Goal: Information Seeking & Learning: Learn about a topic

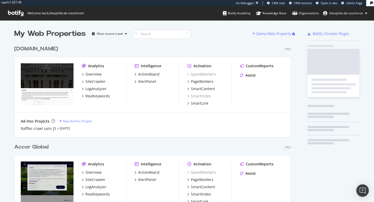
scroll to position [1138, 281]
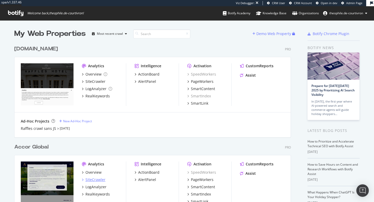
click at [99, 179] on div "SiteCrawler" at bounding box center [96, 179] width 20 height 5
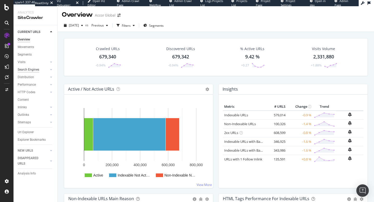
click at [28, 71] on div "Search Engines" at bounding box center [29, 69] width 22 height 5
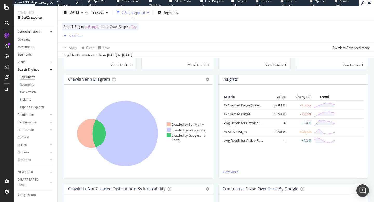
scroll to position [80, 0]
click at [135, 140] on icon at bounding box center [126, 134] width 66 height 66
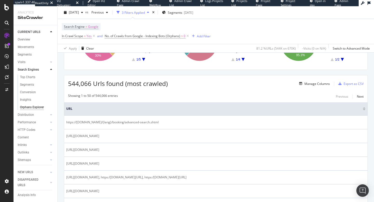
scroll to position [30, 0]
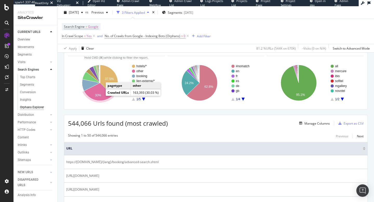
click at [98, 94] on text "30%" at bounding box center [98, 96] width 6 height 4
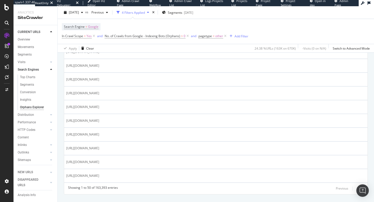
scroll to position [691, 0]
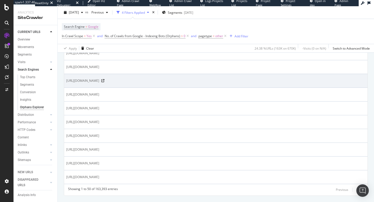
click at [110, 81] on div "[URL][DOMAIN_NAME]" at bounding box center [216, 80] width 300 height 5
click at [105, 81] on icon at bounding box center [102, 80] width 3 height 3
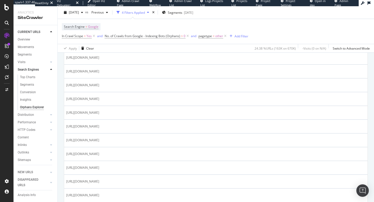
scroll to position [424, 0]
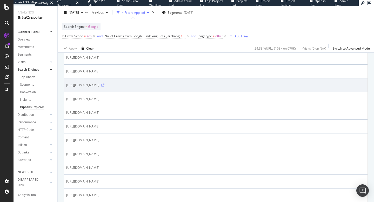
click at [105, 86] on icon at bounding box center [102, 85] width 3 height 3
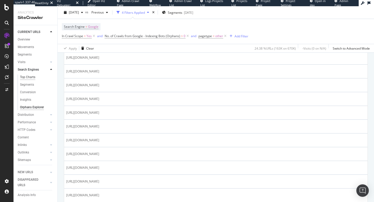
click at [28, 79] on div "Top Charts" at bounding box center [27, 77] width 15 height 5
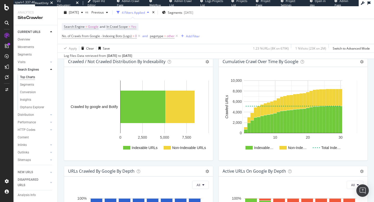
scroll to position [11, 0]
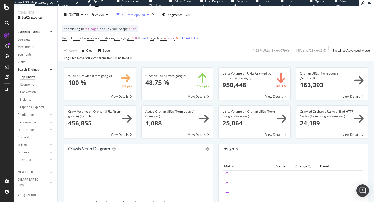
click at [177, 39] on icon at bounding box center [177, 38] width 4 height 5
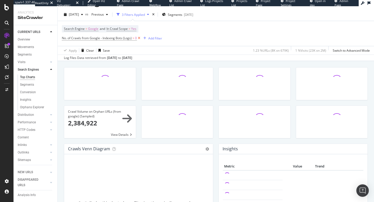
click at [140, 38] on icon at bounding box center [139, 38] width 4 height 5
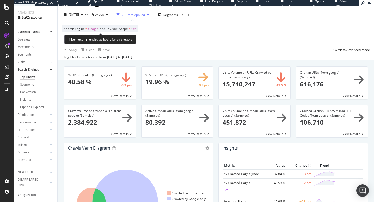
click at [93, 30] on span "Google" at bounding box center [93, 28] width 10 height 7
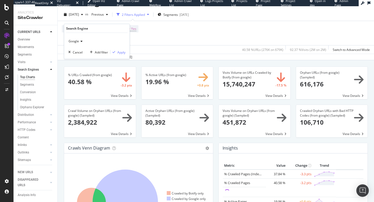
click at [81, 40] on icon at bounding box center [81, 41] width 4 height 3
click at [80, 65] on span "OpenAI" at bounding box center [76, 65] width 11 height 4
click at [123, 53] on div "Apply" at bounding box center [122, 52] width 8 height 4
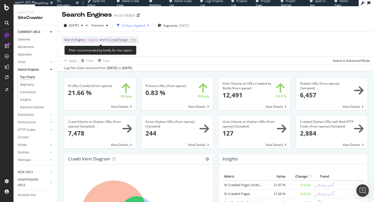
click at [94, 41] on span "Openai" at bounding box center [93, 39] width 10 height 7
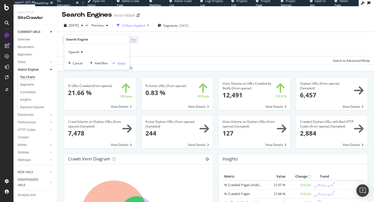
click at [76, 53] on span "OpenAI" at bounding box center [74, 52] width 11 height 4
click at [148, 49] on div "Search Engine = Openai and In Crawl Scope = Yes Add Filter" at bounding box center [216, 44] width 308 height 24
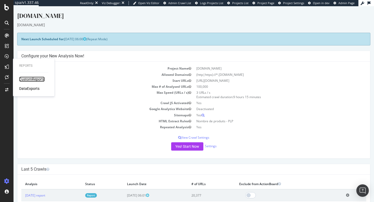
click at [32, 80] on div "CustomReports" at bounding box center [31, 79] width 25 height 5
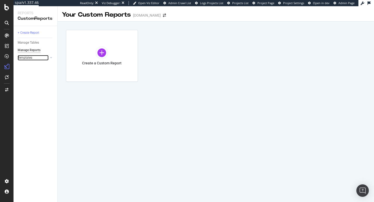
click at [45, 59] on div at bounding box center [45, 57] width 5 height 5
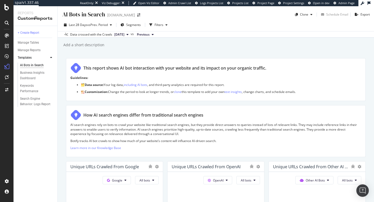
click at [51, 57] on icon at bounding box center [51, 57] width 2 height 3
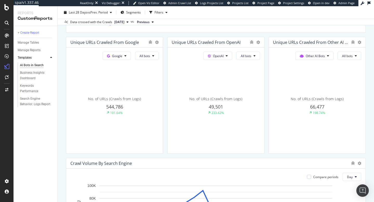
scroll to position [112, 0]
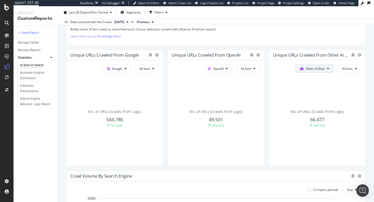
click at [322, 71] on button "Other AI Bots" at bounding box center [315, 68] width 38 height 8
click at [354, 70] on button "All bots" at bounding box center [350, 68] width 24 height 8
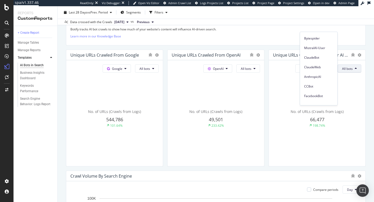
scroll to position [73, 0]
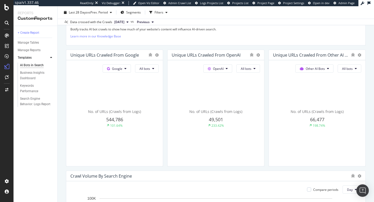
click at [324, 70] on span "Other AI Bots" at bounding box center [315, 69] width 19 height 4
click at [314, 98] on span "OpenAI" at bounding box center [318, 98] width 20 height 5
click at [346, 68] on span "All bots" at bounding box center [347, 69] width 11 height 4
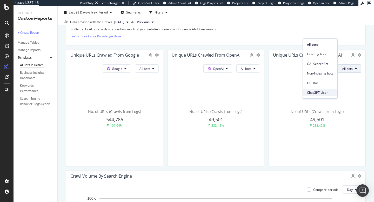
click at [317, 91] on span "ChatGPT-User" at bounding box center [320, 92] width 26 height 5
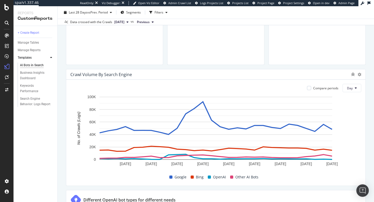
scroll to position [0, 0]
